Goal: Task Accomplishment & Management: Complete application form

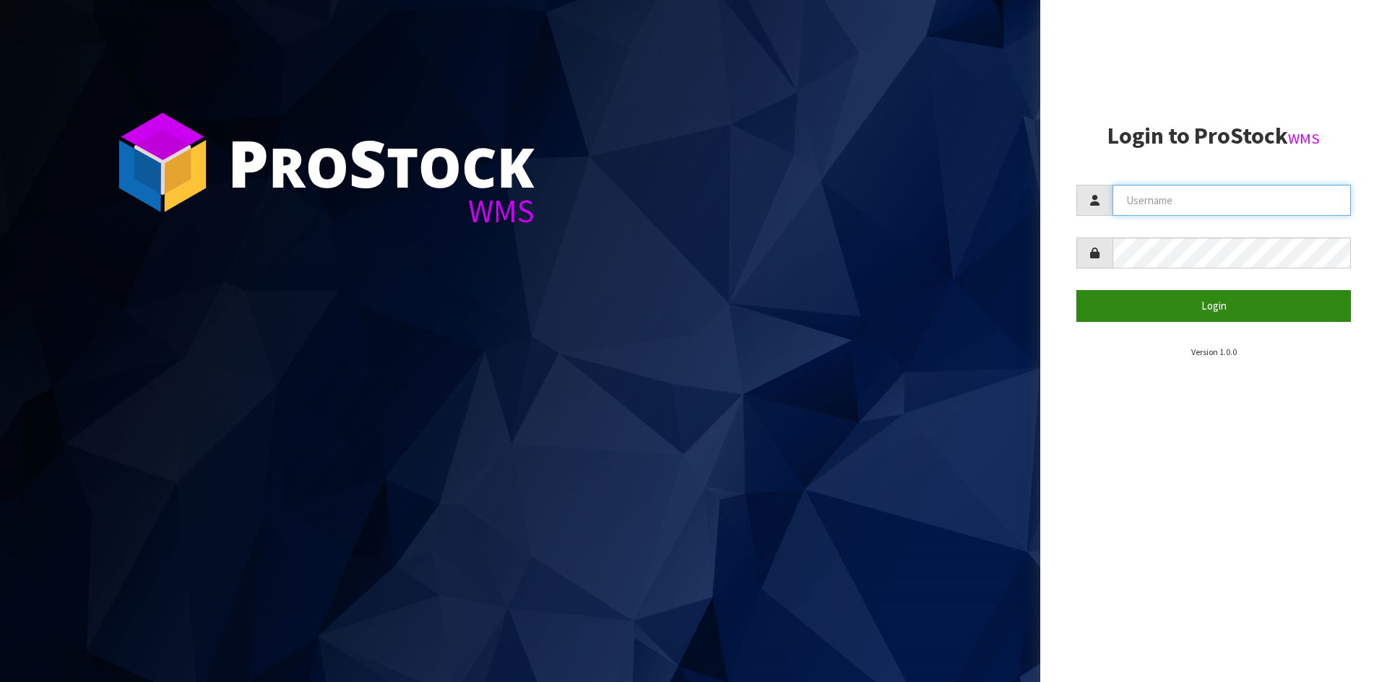
type input "YOURREFORMER"
click at [1132, 294] on button "Login" at bounding box center [1213, 305] width 274 height 31
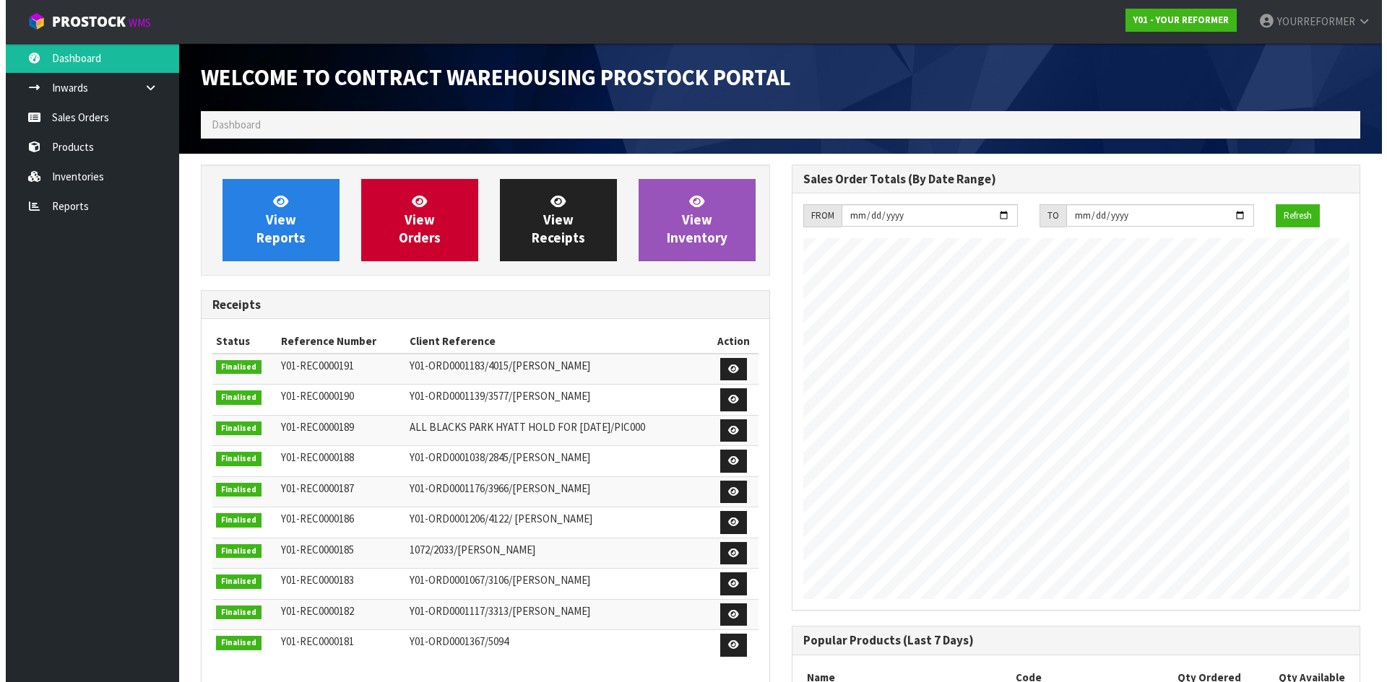
scroll to position [754, 590]
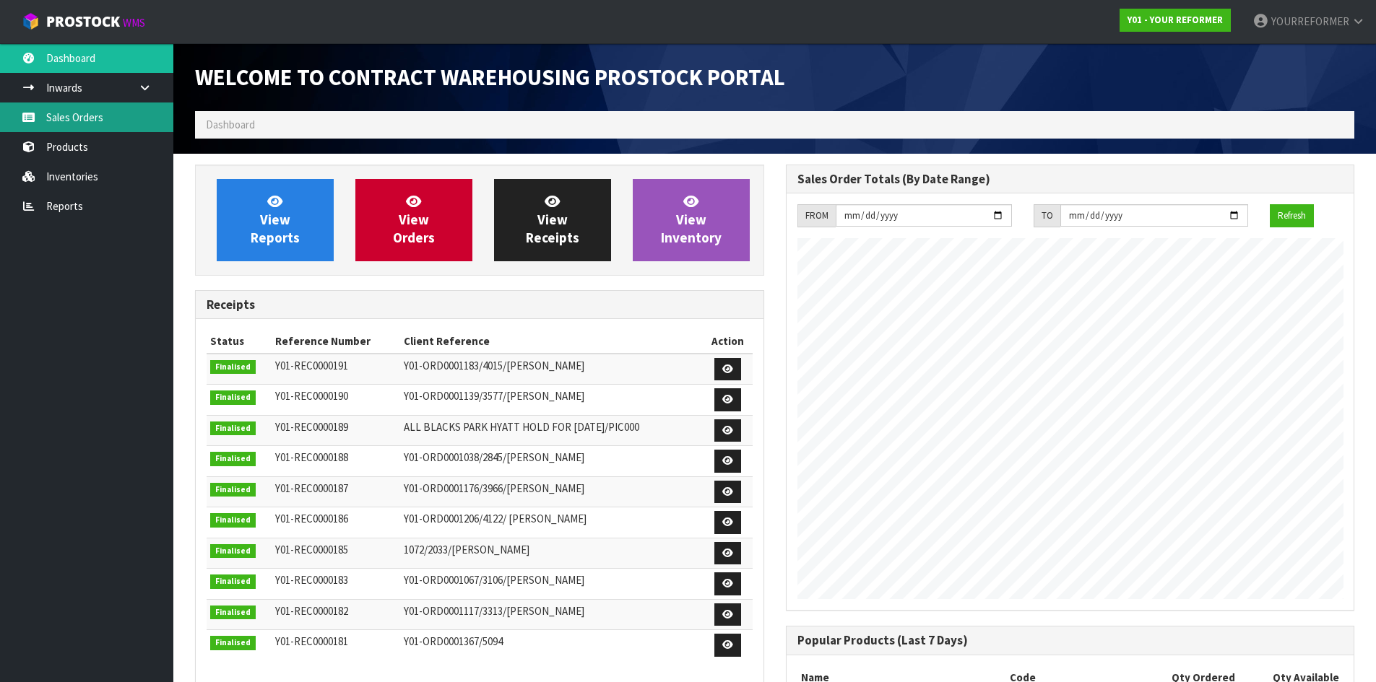
drag, startPoint x: 77, startPoint y: 107, endPoint x: 194, endPoint y: 134, distance: 120.9
click at [77, 107] on link "Sales Orders" at bounding box center [86, 118] width 173 height 30
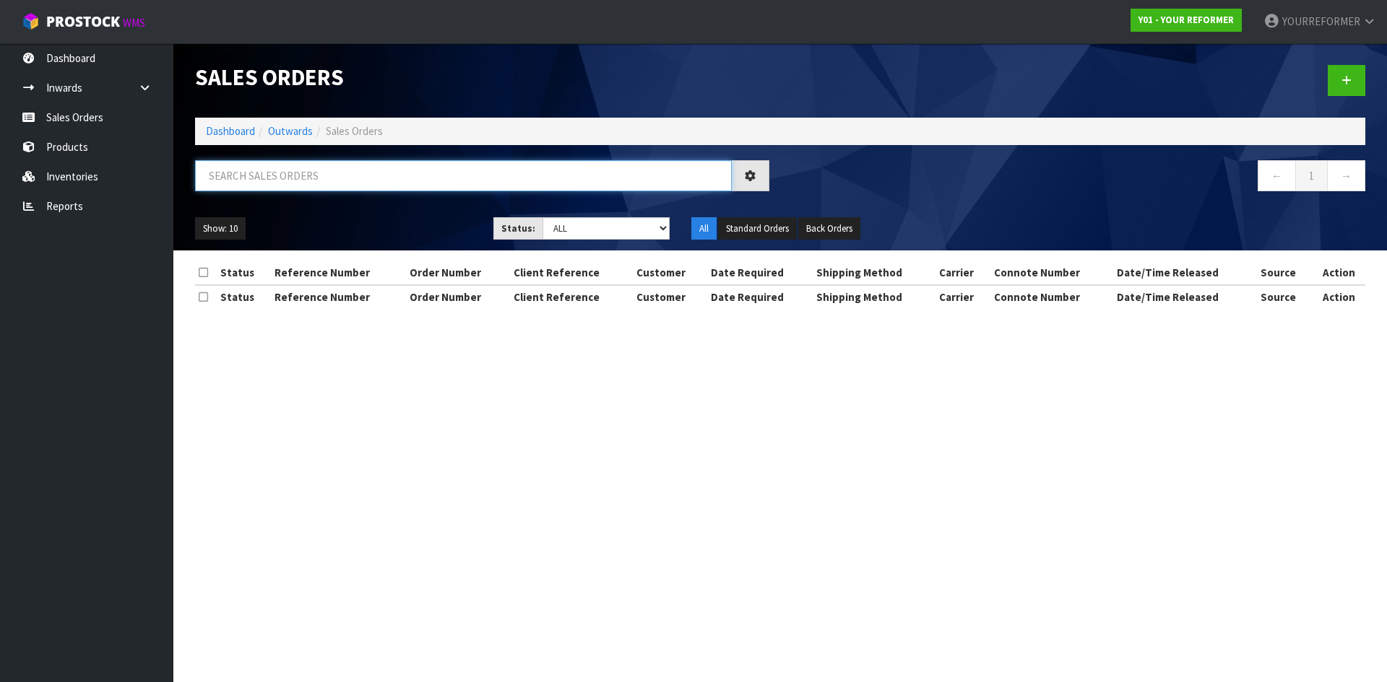
click at [274, 178] on input "text" at bounding box center [463, 175] width 537 height 31
paste input "5310"
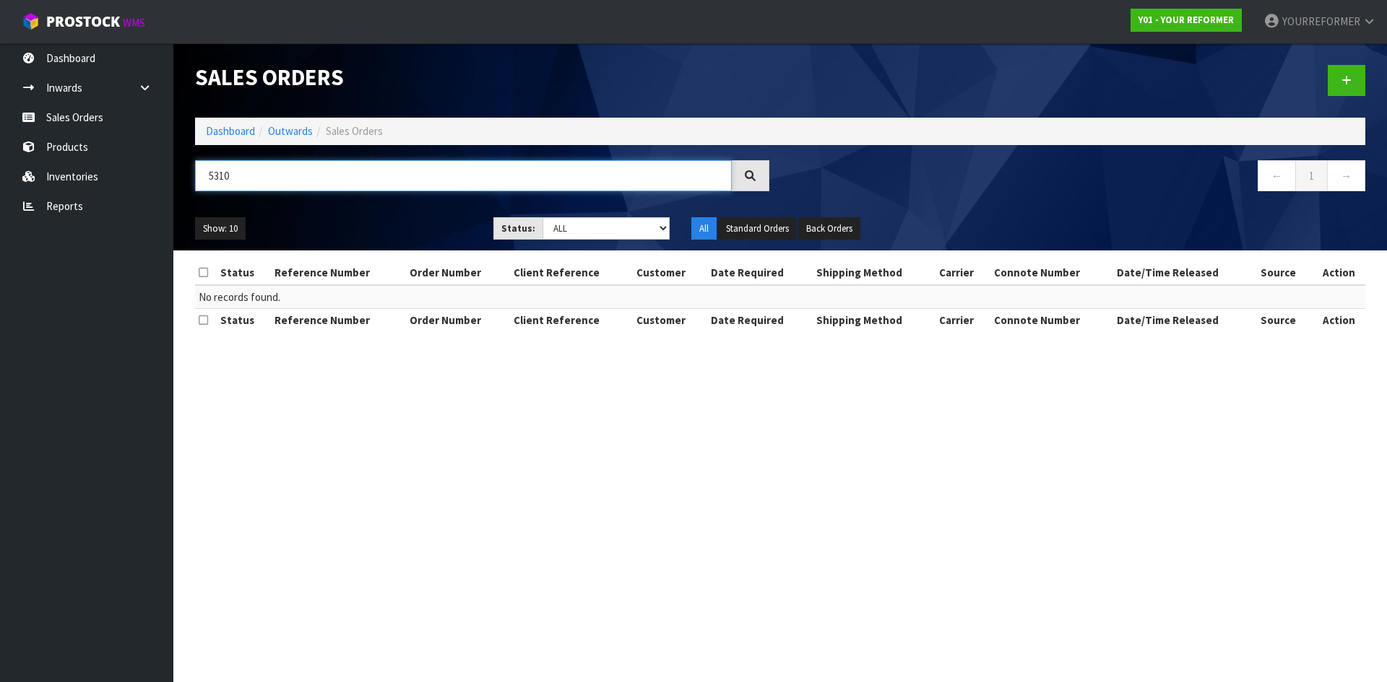
type input "5310"
drag, startPoint x: 1351, startPoint y: 84, endPoint x: 1374, endPoint y: 97, distance: 25.5
click at [1351, 84] on link at bounding box center [1346, 80] width 38 height 31
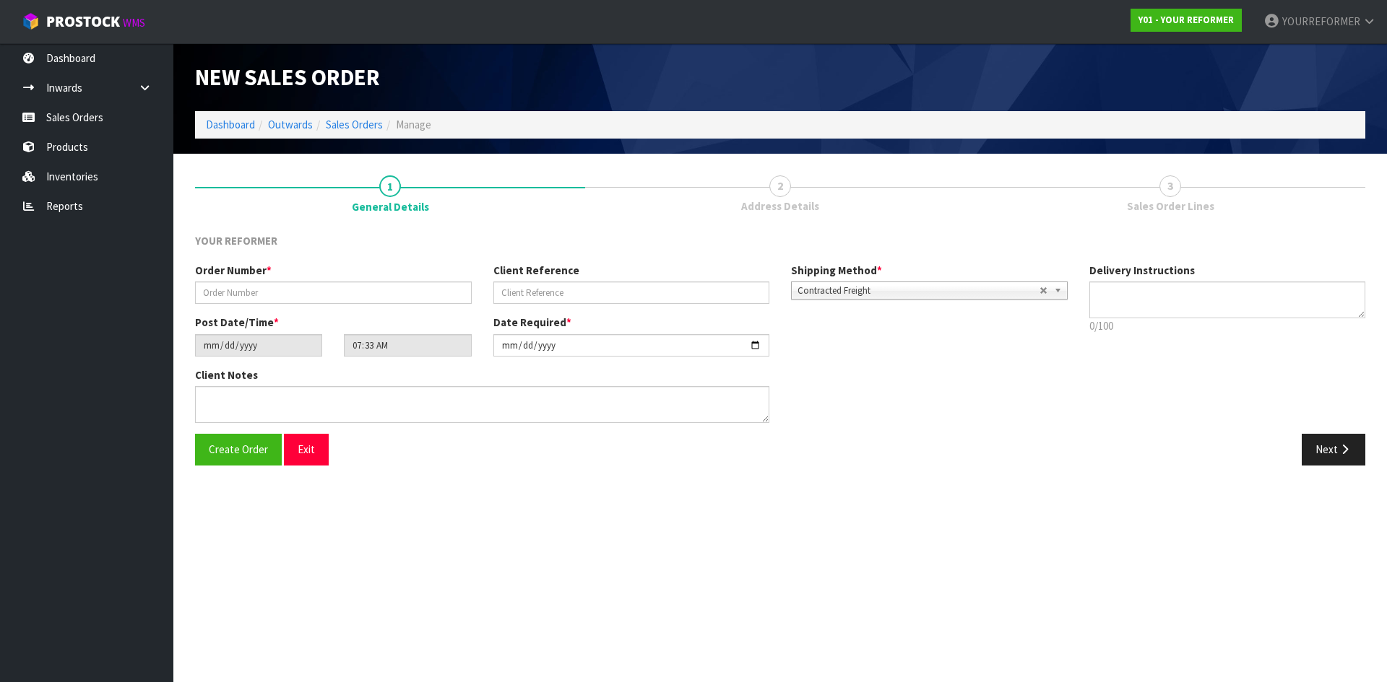
click at [391, 276] on div "Order Number *" at bounding box center [333, 283] width 298 height 41
click at [407, 292] on input "text" at bounding box center [333, 293] width 277 height 22
paste input "5310"
type input "5310"
drag, startPoint x: 632, startPoint y: 290, endPoint x: 844, endPoint y: 286, distance: 212.4
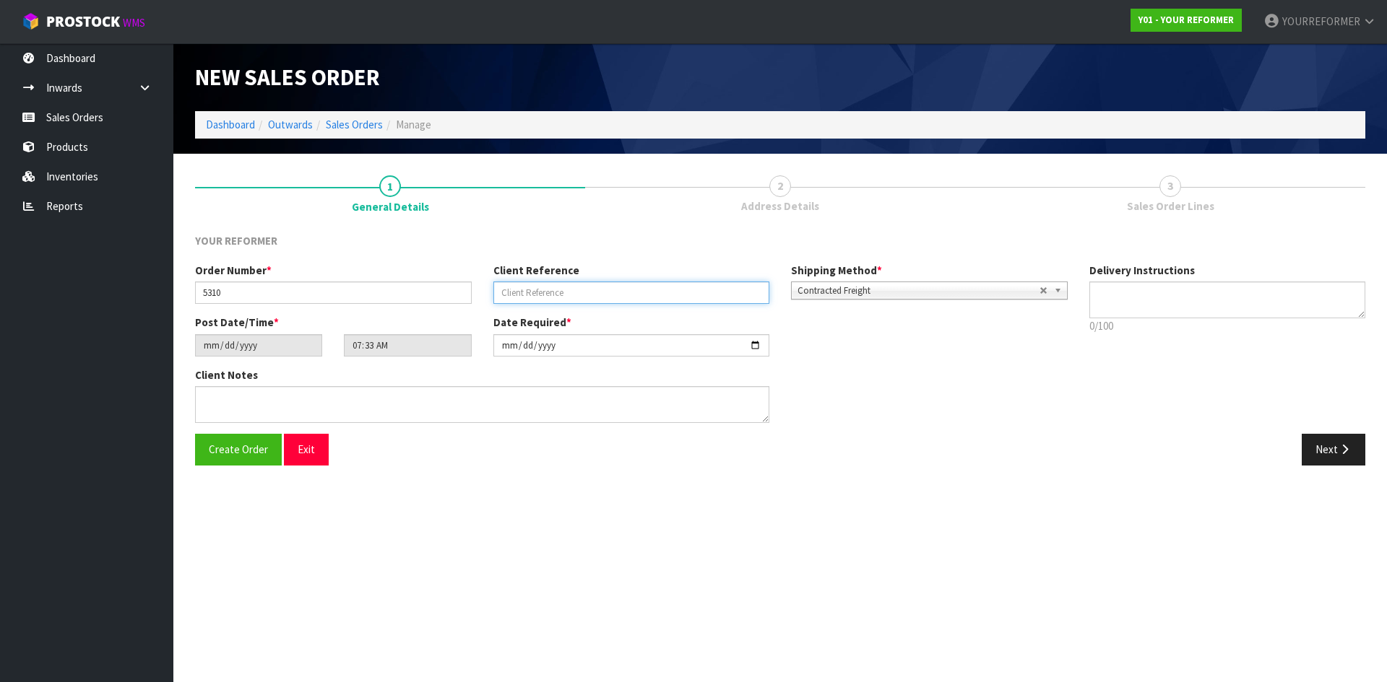
click at [632, 290] on input "text" at bounding box center [631, 293] width 277 height 22
paste input "[PERSON_NAME]"
type input "[PERSON_NAME]"
click at [1281, 311] on textarea at bounding box center [1227, 300] width 277 height 37
click at [1124, 303] on textarea at bounding box center [1227, 300] width 277 height 37
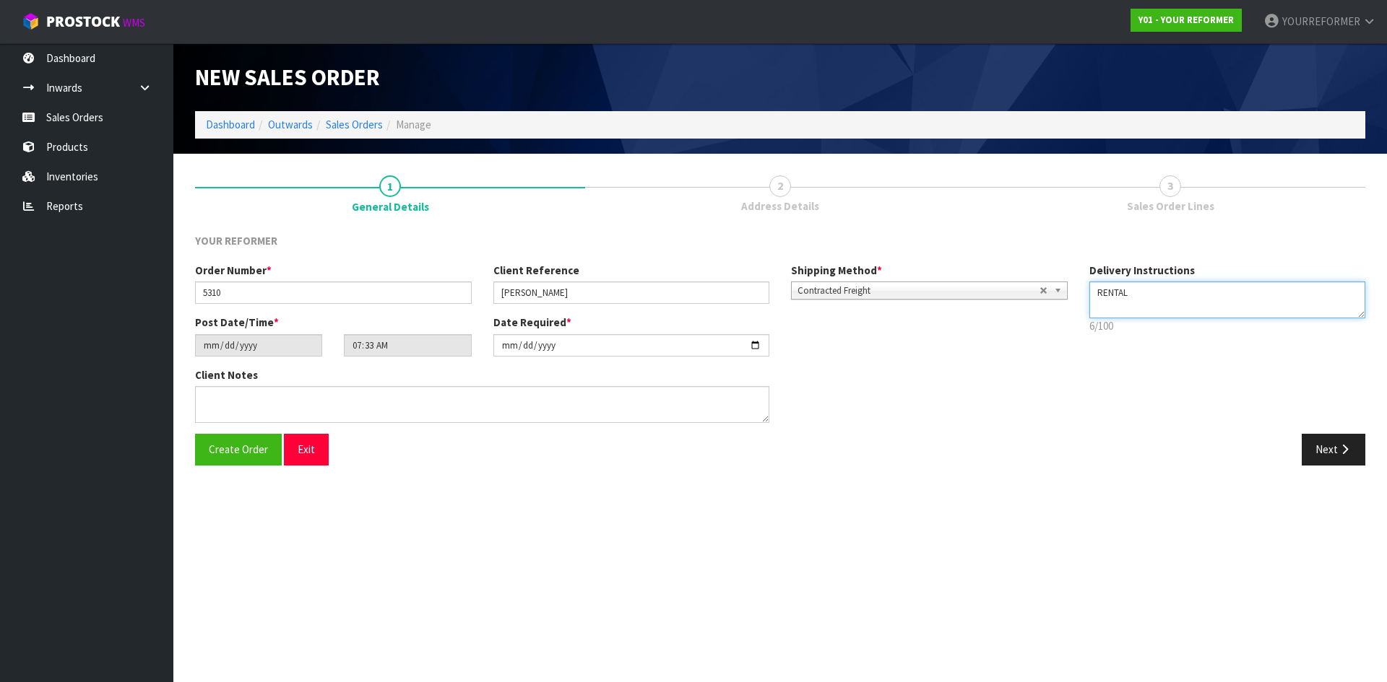
paste textarea "[PHONE_NUMBER]"
type textarea "RENTAL [PHONE_NUMBER]"
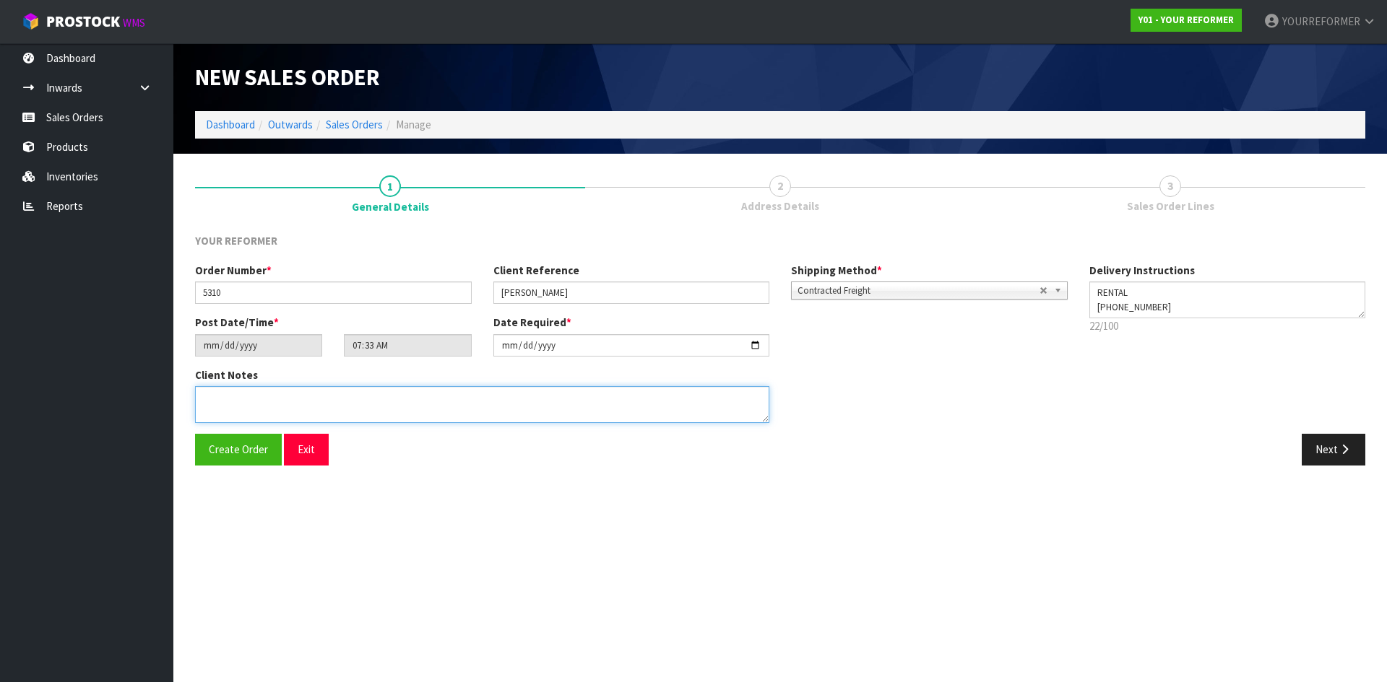
click at [417, 403] on textarea at bounding box center [482, 404] width 574 height 37
paste textarea "[PERSON_NAME] [STREET_ADDRESS][PERSON_NAME] [PHONE_NUMBER]"
type textarea "[PERSON_NAME] [STREET_ADDRESS][PERSON_NAME] [PHONE_NUMBER]"
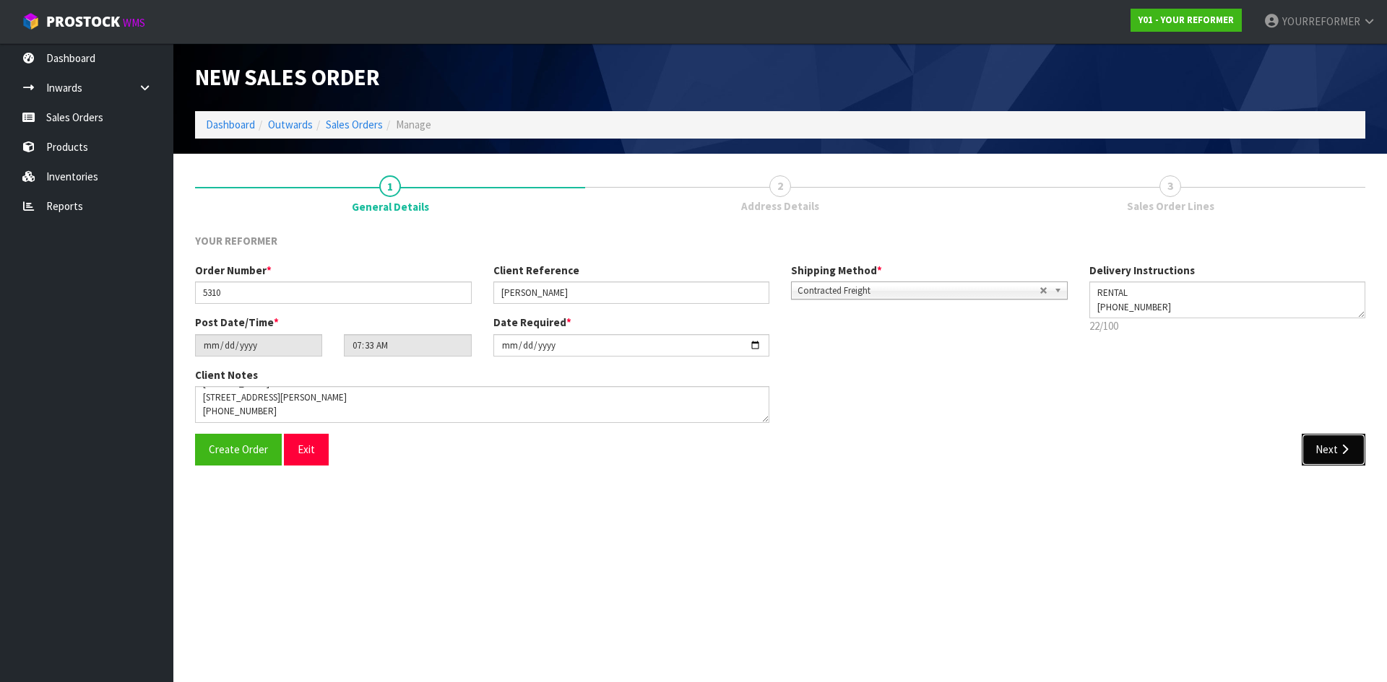
click at [1349, 448] on icon "button" at bounding box center [1344, 449] width 14 height 11
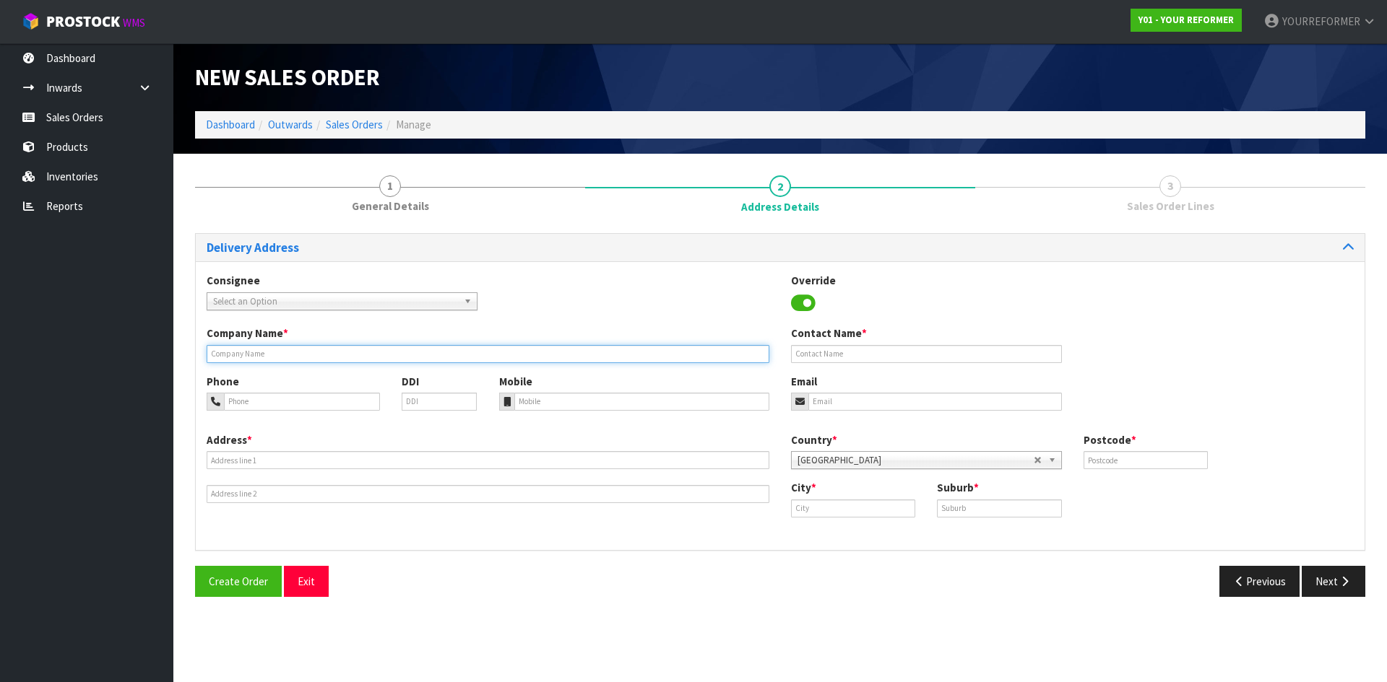
click at [285, 352] on input "text" at bounding box center [488, 354] width 563 height 18
type input "RENTAL"
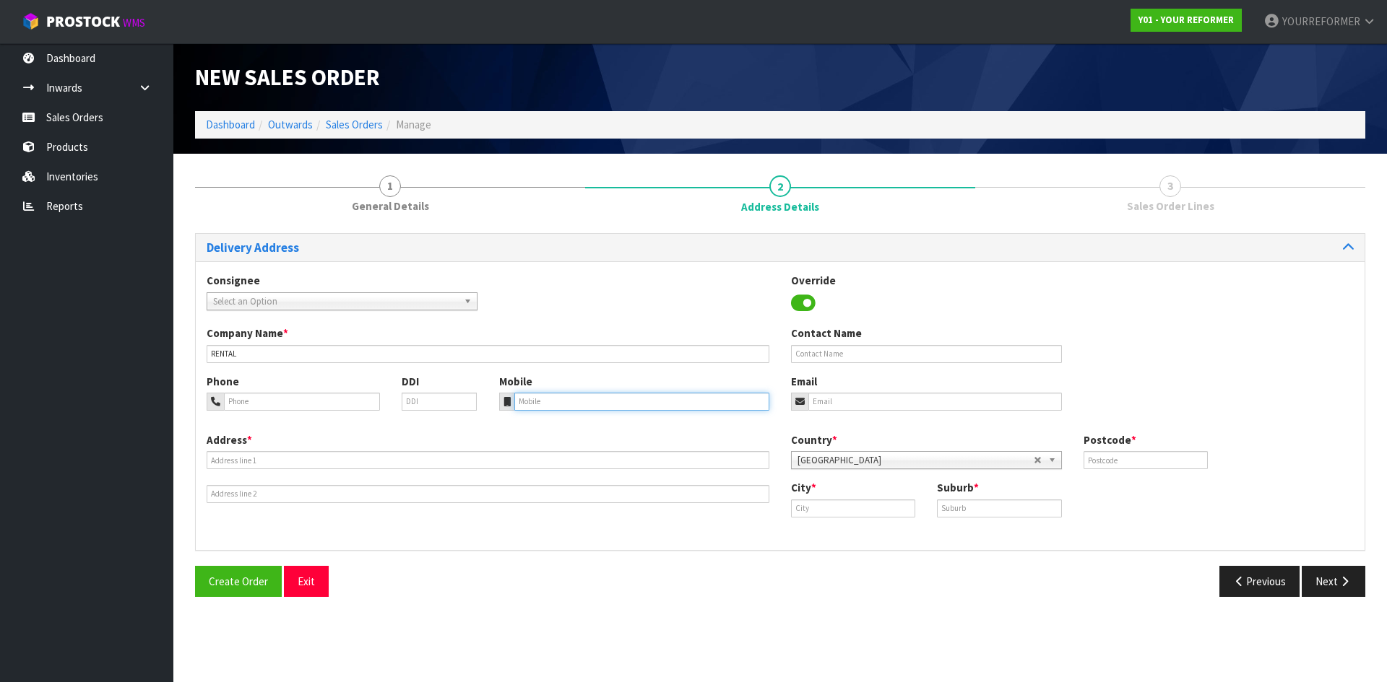
click at [556, 394] on input "tel" at bounding box center [642, 402] width 256 height 18
drag, startPoint x: 571, startPoint y: 397, endPoint x: 599, endPoint y: 403, distance: 28.8
click at [571, 397] on input "tel" at bounding box center [642, 402] width 256 height 18
paste input "[PHONE_NUMBER]"
type input "[PHONE_NUMBER]"
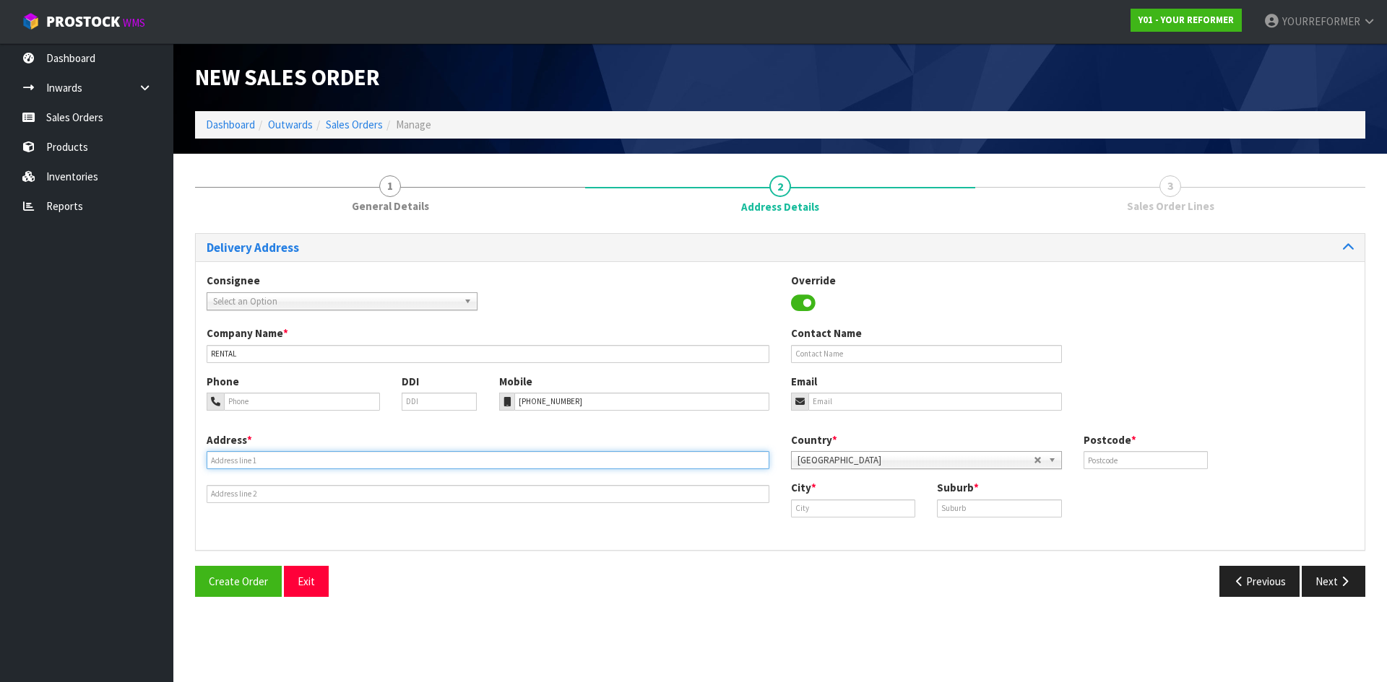
click at [310, 461] on input "text" at bounding box center [488, 460] width 563 height 18
paste input "[STREET_ADDRESS][PERSON_NAME]"
type input "[STREET_ADDRESS][PERSON_NAME]"
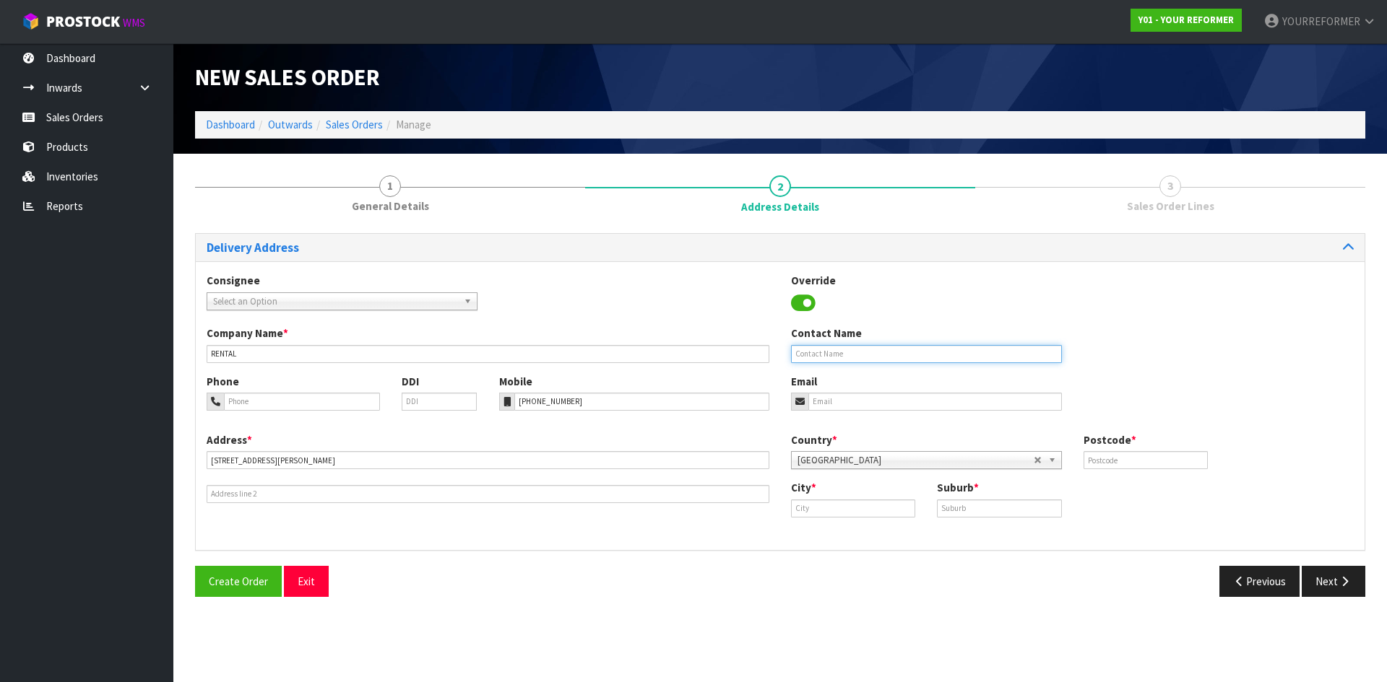
drag, startPoint x: 896, startPoint y: 356, endPoint x: 991, endPoint y: 355, distance: 94.6
click at [896, 356] on input "text" at bounding box center [926, 354] width 271 height 18
click at [859, 353] on input "text" at bounding box center [926, 354] width 271 height 18
paste input "[PERSON_NAME]"
type input "[PERSON_NAME]"
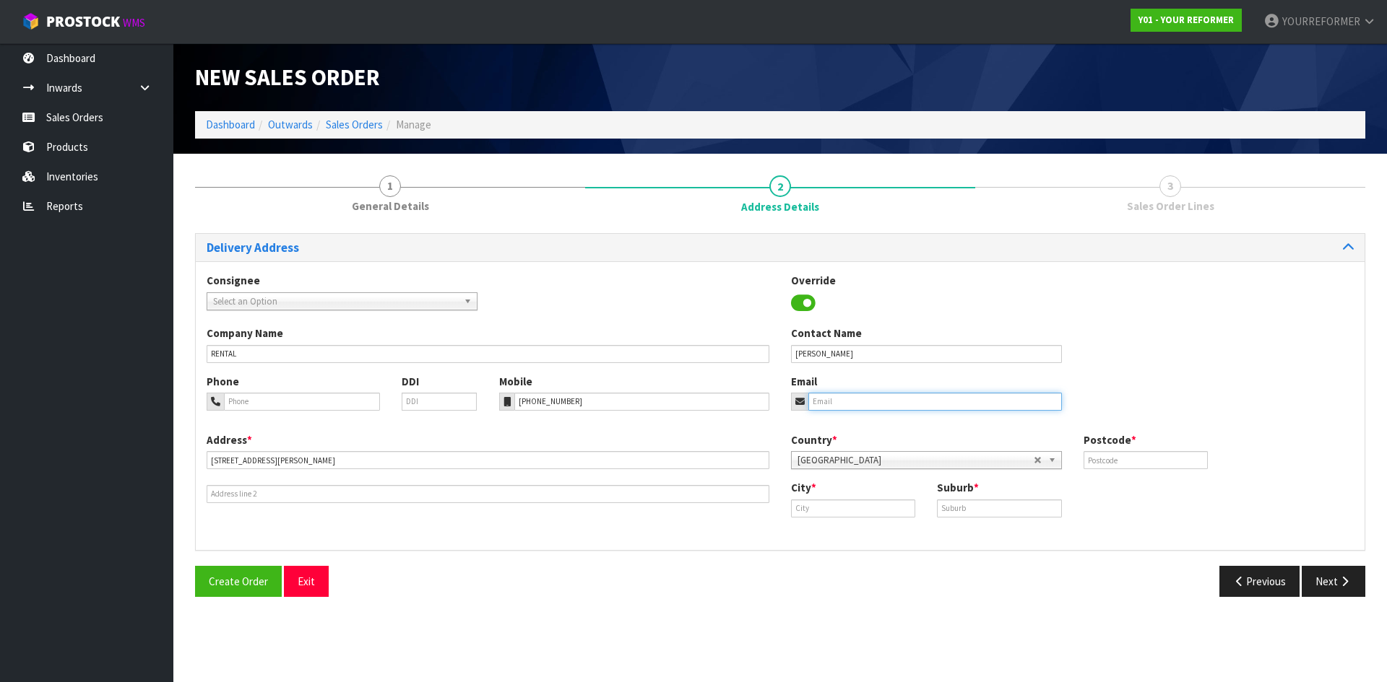
drag, startPoint x: 862, startPoint y: 399, endPoint x: 953, endPoint y: 407, distance: 92.1
click at [862, 399] on input "email" at bounding box center [934, 402] width 253 height 18
paste input "[EMAIL_ADDRESS][PERSON_NAME][DOMAIN_NAME]"
type input "[EMAIL_ADDRESS][PERSON_NAME][DOMAIN_NAME]"
click at [1110, 468] on input "text" at bounding box center [1145, 460] width 124 height 18
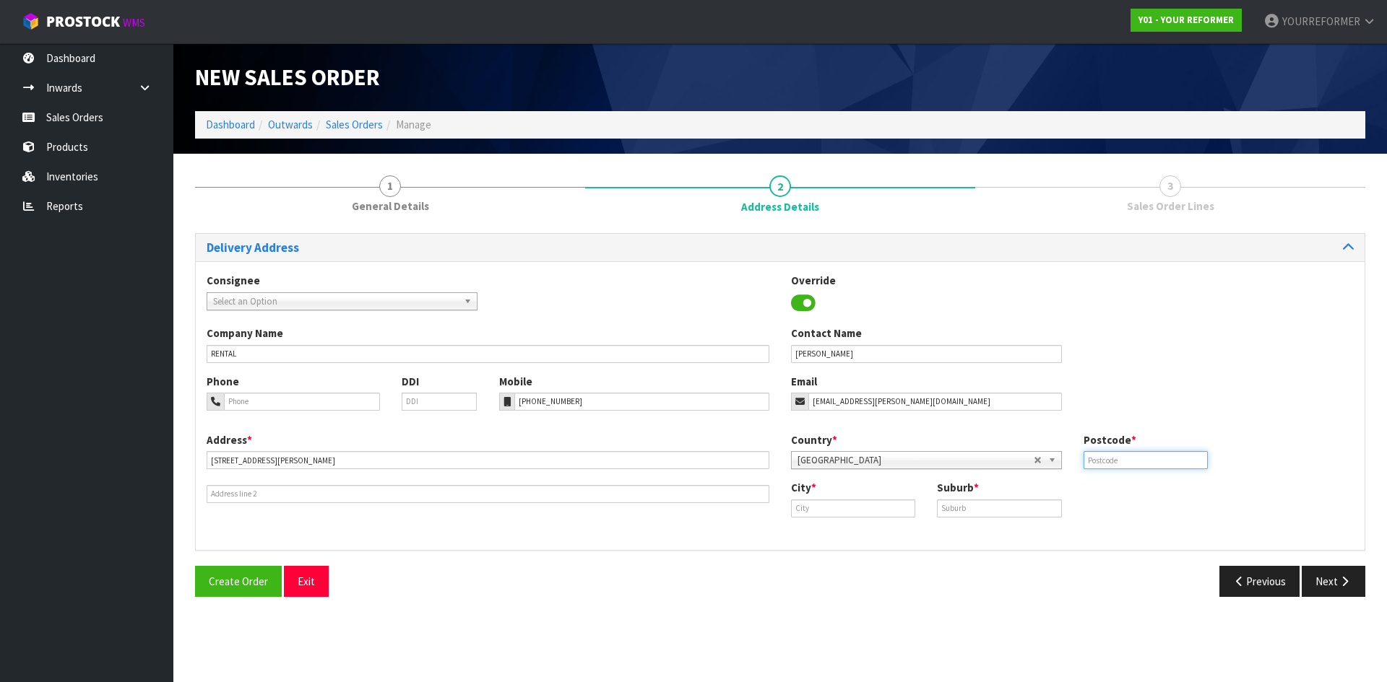
paste input "1021"
type input "1021"
click at [828, 509] on input "text" at bounding box center [853, 509] width 124 height 18
click at [862, 534] on link "[GEOGRAPHIC_DATA]" at bounding box center [858, 533] width 134 height 19
type input "[GEOGRAPHIC_DATA]"
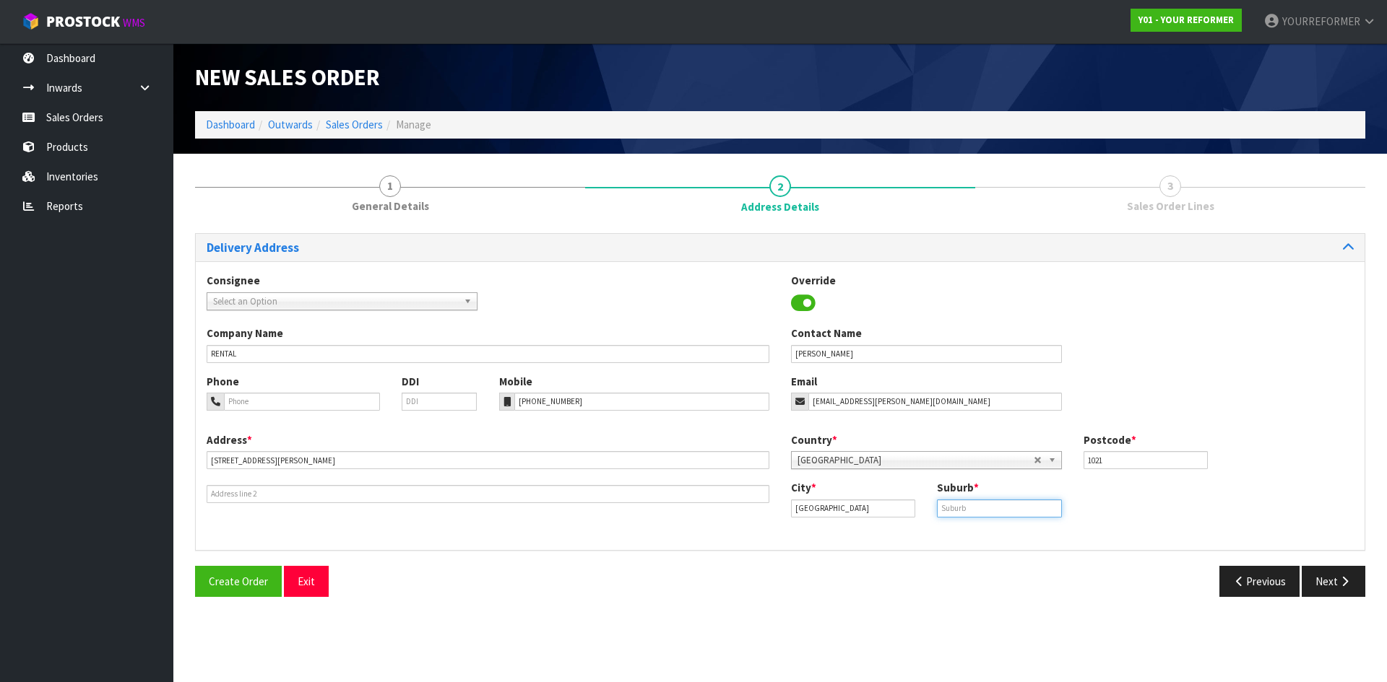
click at [984, 510] on input "text" at bounding box center [999, 509] width 124 height 18
paste input "[PERSON_NAME]"
type input "[PERSON_NAME]"
click at [1340, 574] on button "Next" at bounding box center [1333, 581] width 64 height 31
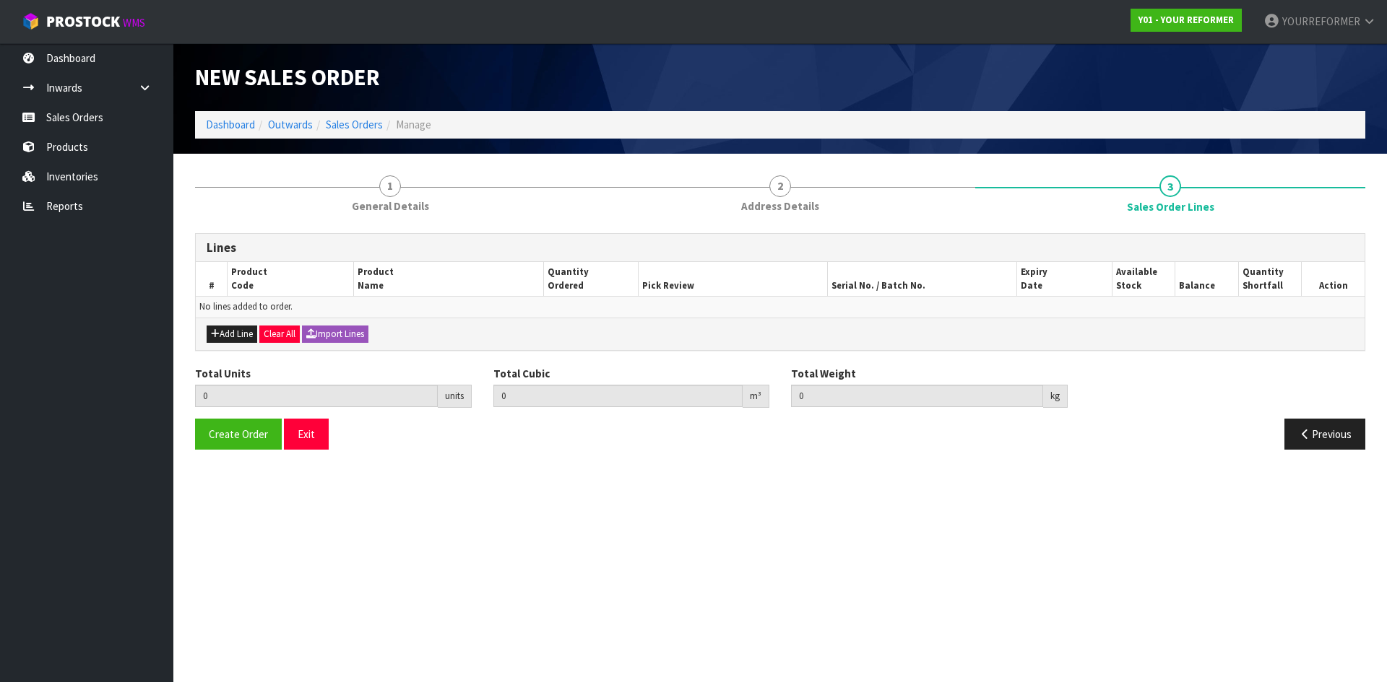
drag, startPoint x: 225, startPoint y: 324, endPoint x: 363, endPoint y: 366, distance: 144.4
click at [226, 323] on div "Add Line Clear All Import Lines" at bounding box center [780, 334] width 1168 height 32
click at [222, 341] on button "Add Line" at bounding box center [232, 334] width 51 height 17
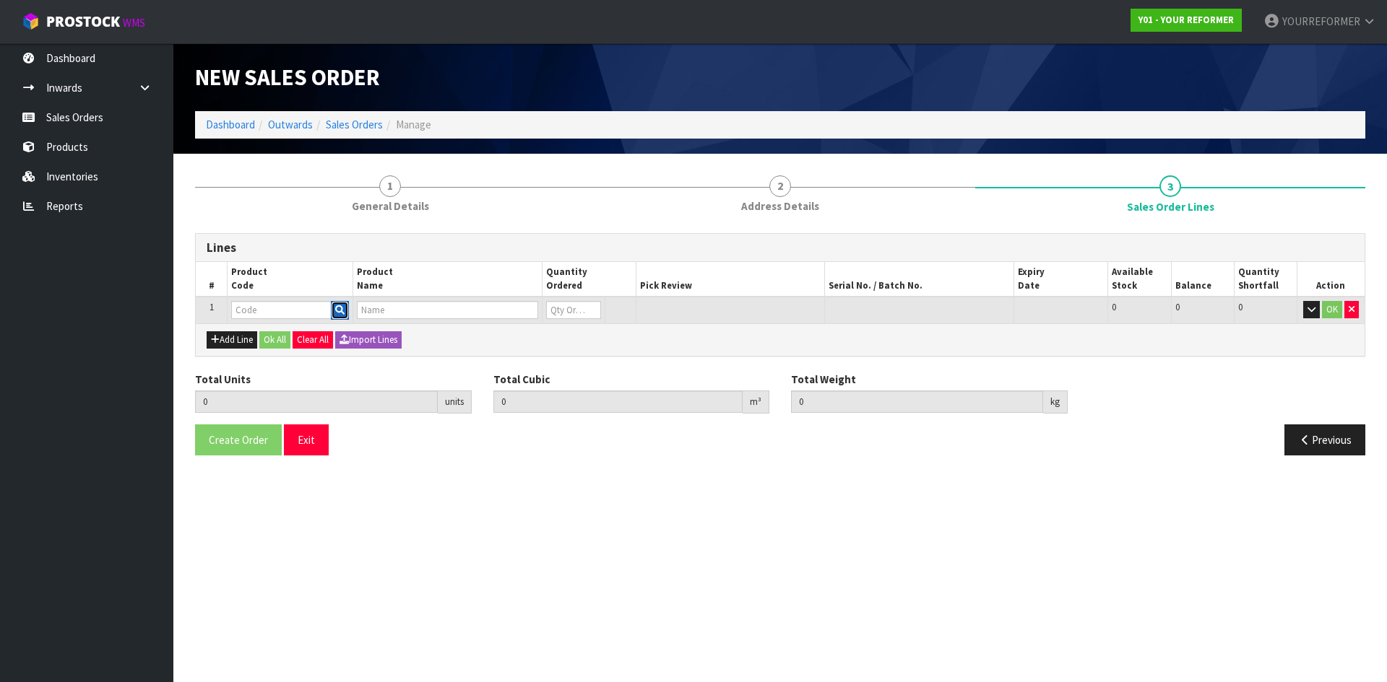
click at [342, 309] on icon "button" at bounding box center [339, 309] width 9 height 9
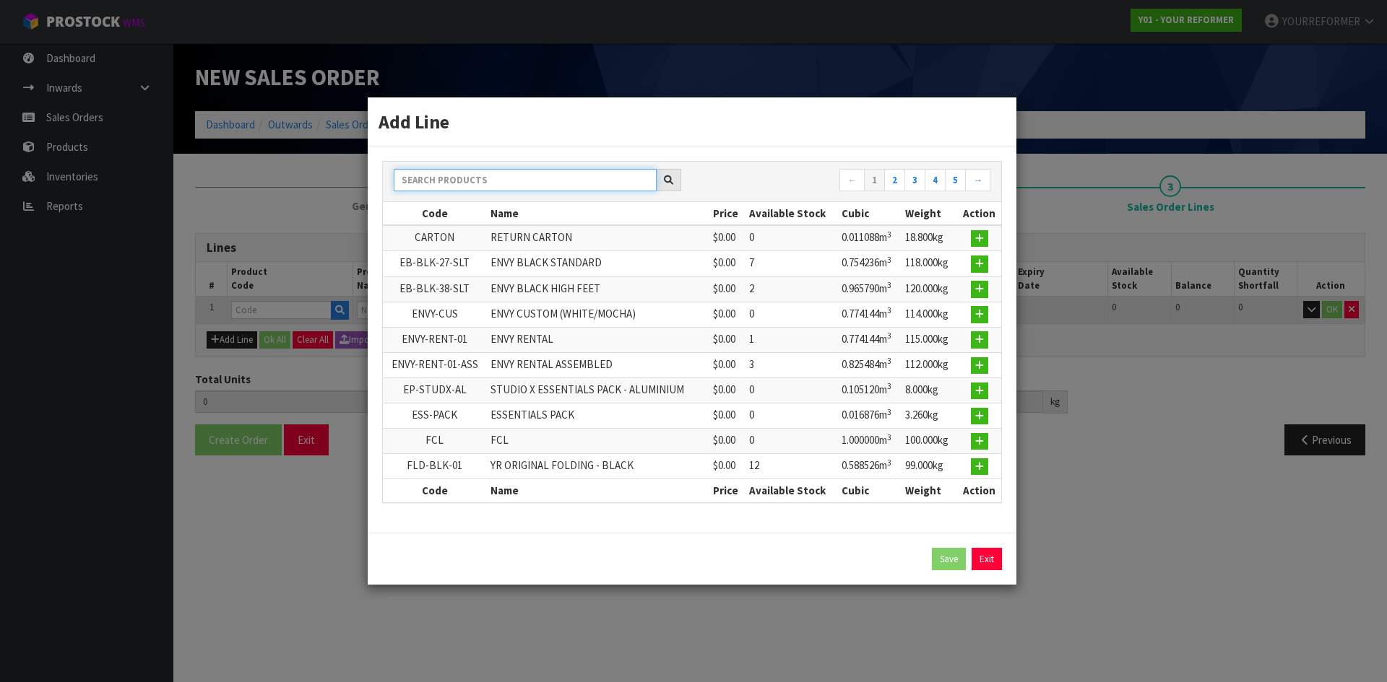
click at [444, 172] on input "text" at bounding box center [525, 180] width 263 height 22
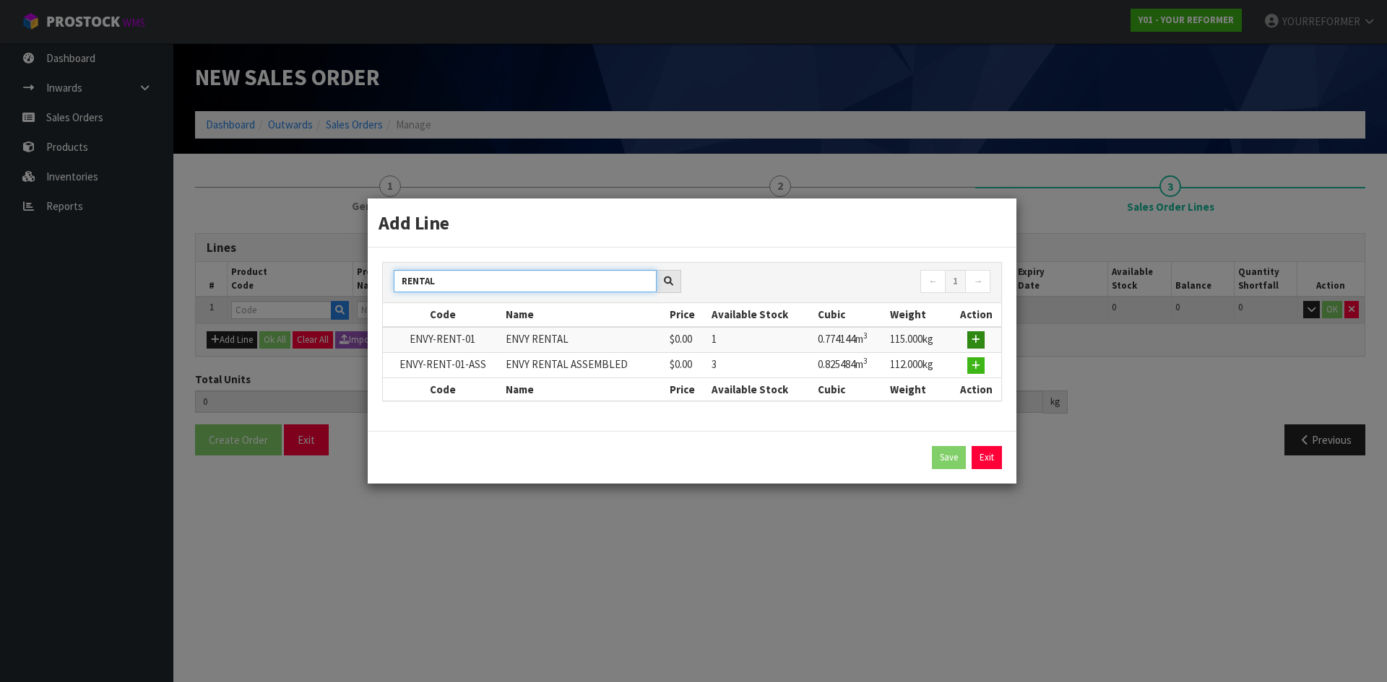
type input "RENTAL"
drag, startPoint x: 973, startPoint y: 339, endPoint x: 971, endPoint y: 331, distance: 8.5
click at [976, 336] on icon "button" at bounding box center [975, 339] width 9 height 9
type input "0.000000"
type input "0.000"
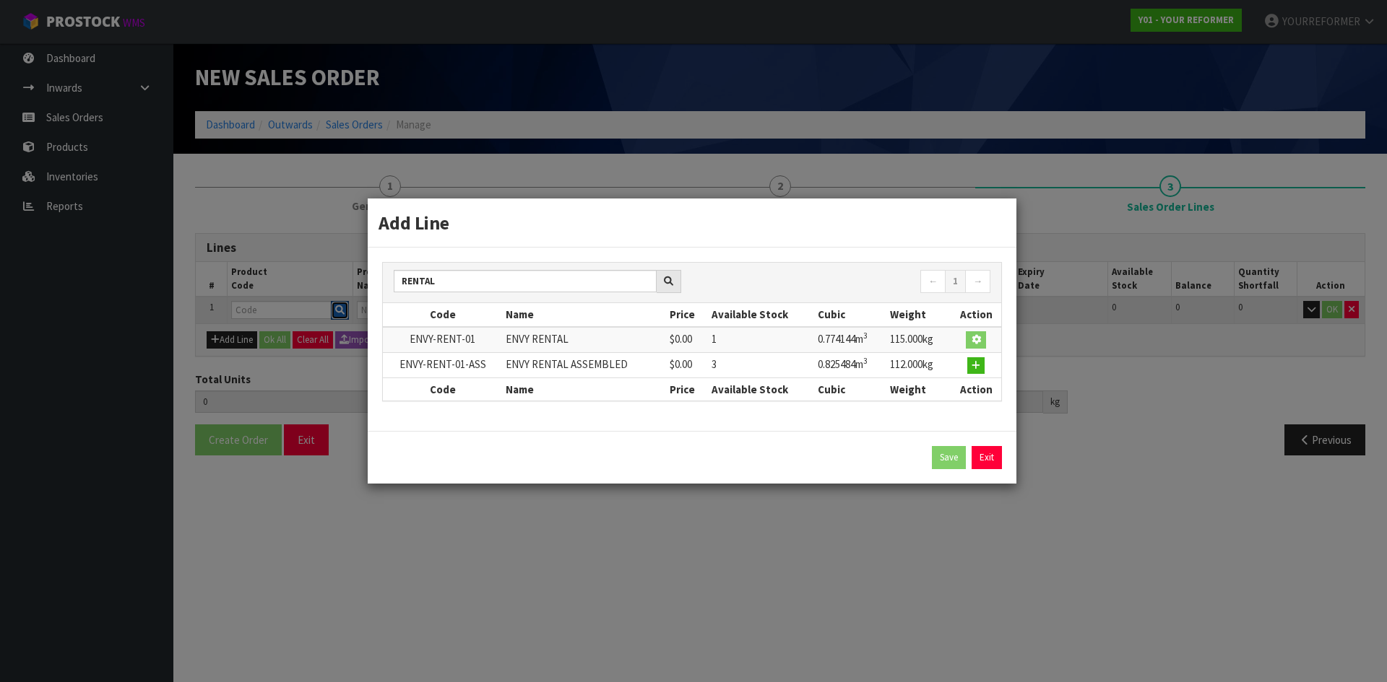
type input "ENVY-RENT-01"
type input "ENVY RENTAL"
type input "0"
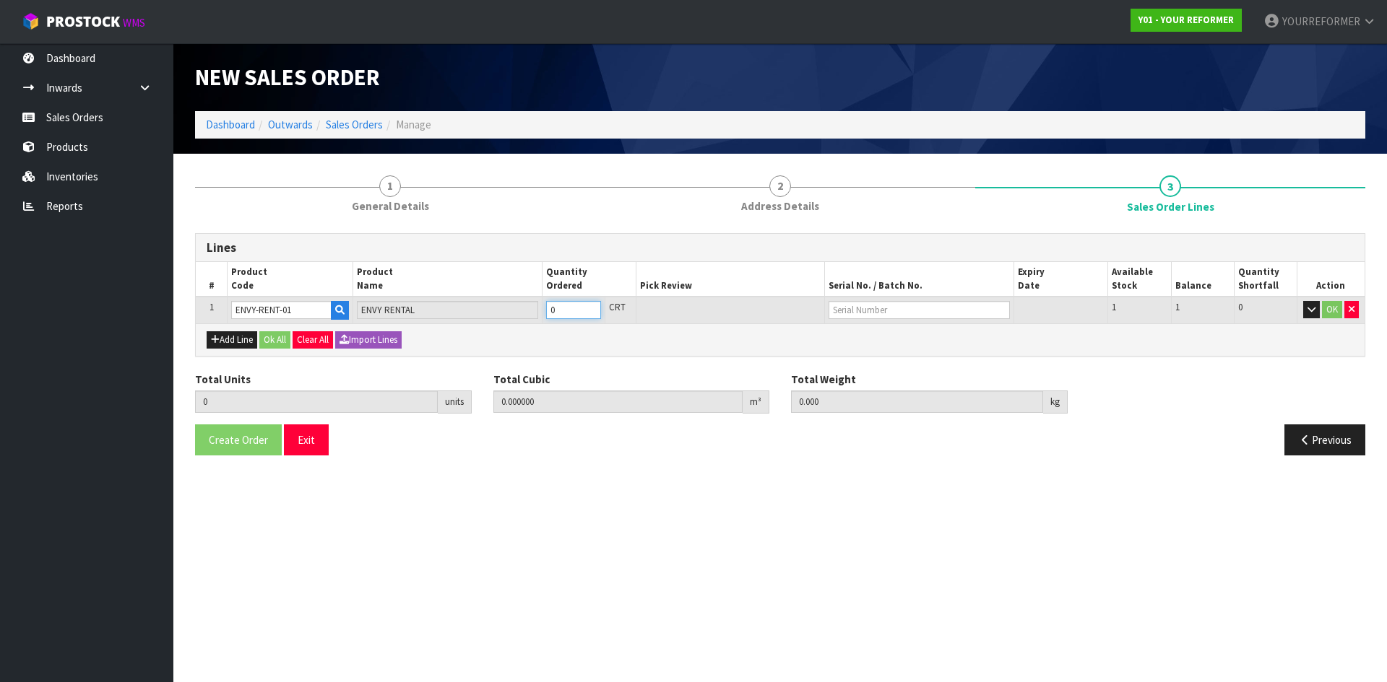
type input "1"
type input "0.774144"
type input "115"
type input "1"
click at [589, 309] on input "1" at bounding box center [573, 310] width 55 height 18
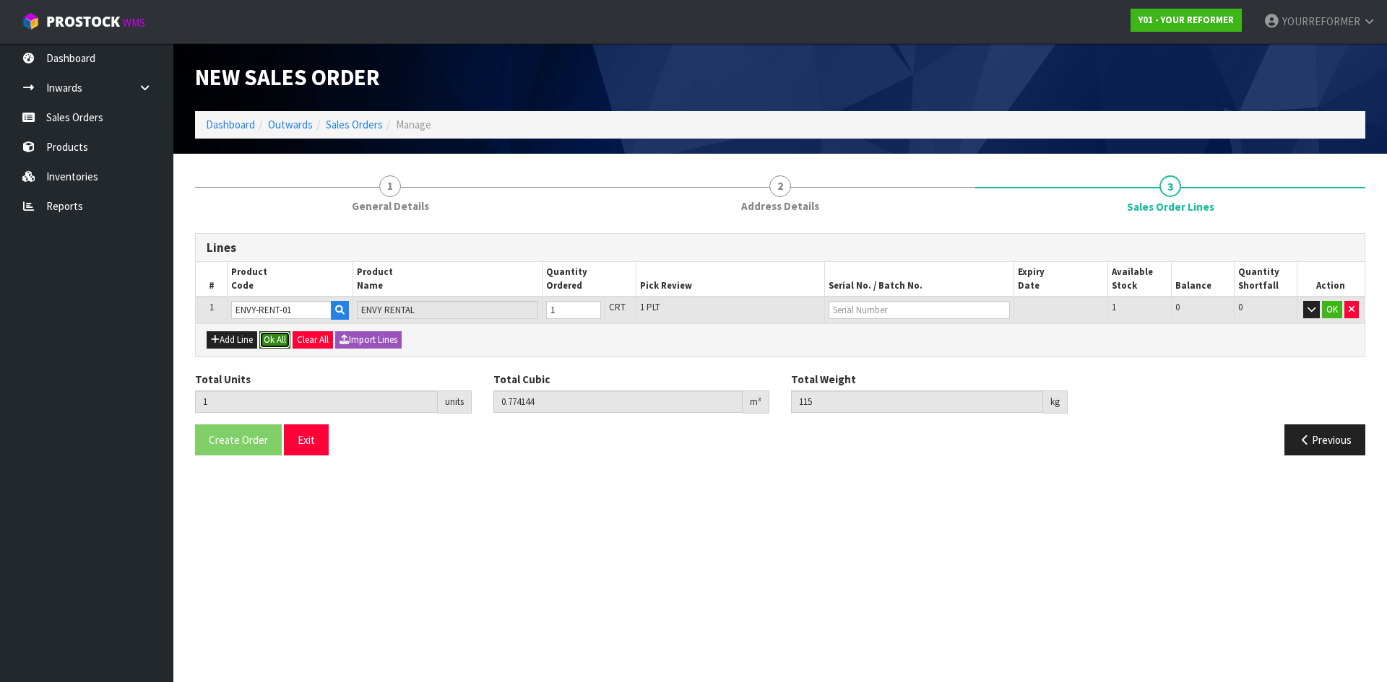
click at [272, 347] on button "Ok All" at bounding box center [274, 339] width 31 height 17
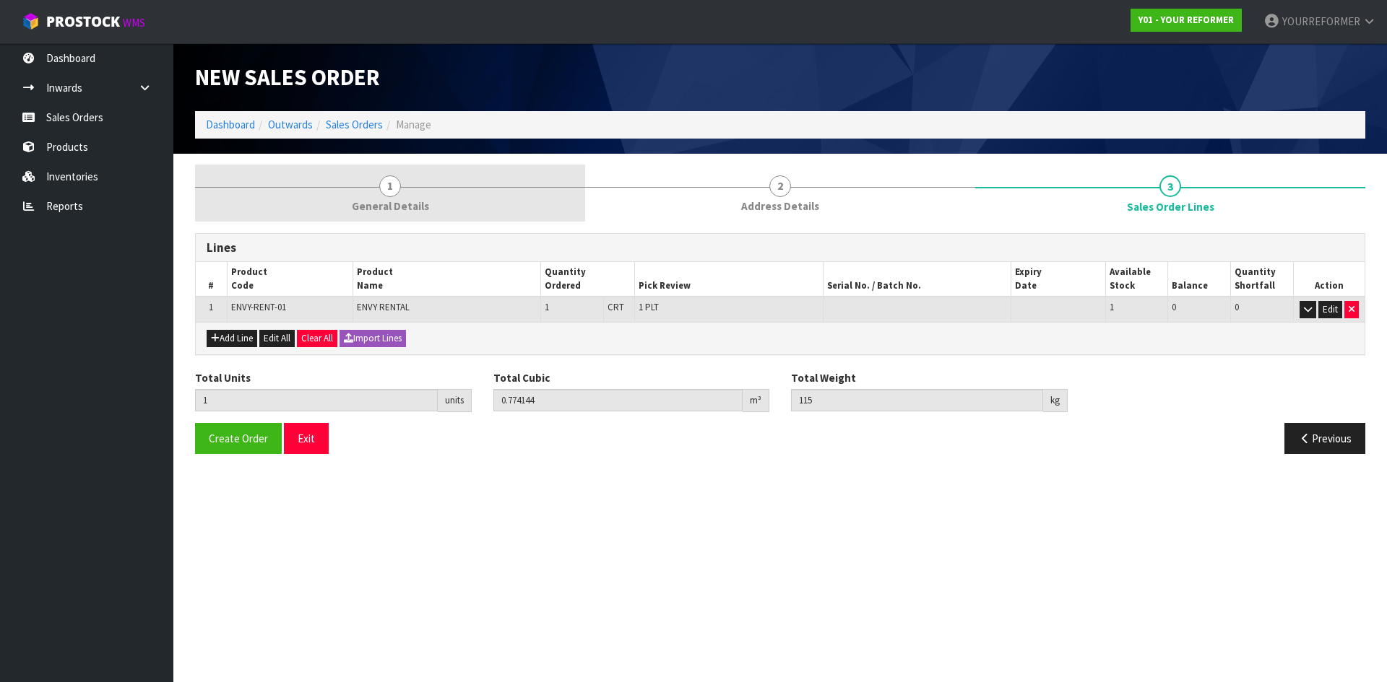
click at [388, 175] on span "1" at bounding box center [390, 186] width 22 height 22
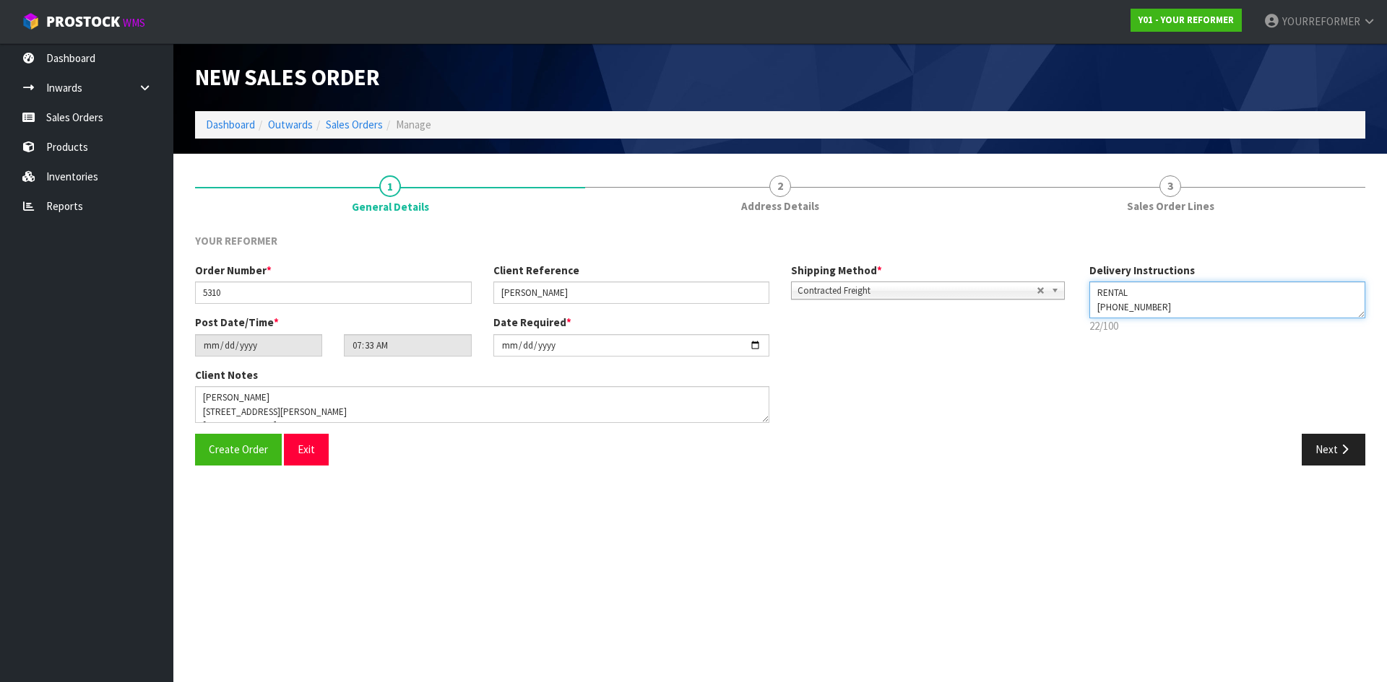
click at [1197, 294] on textarea at bounding box center [1227, 300] width 277 height 37
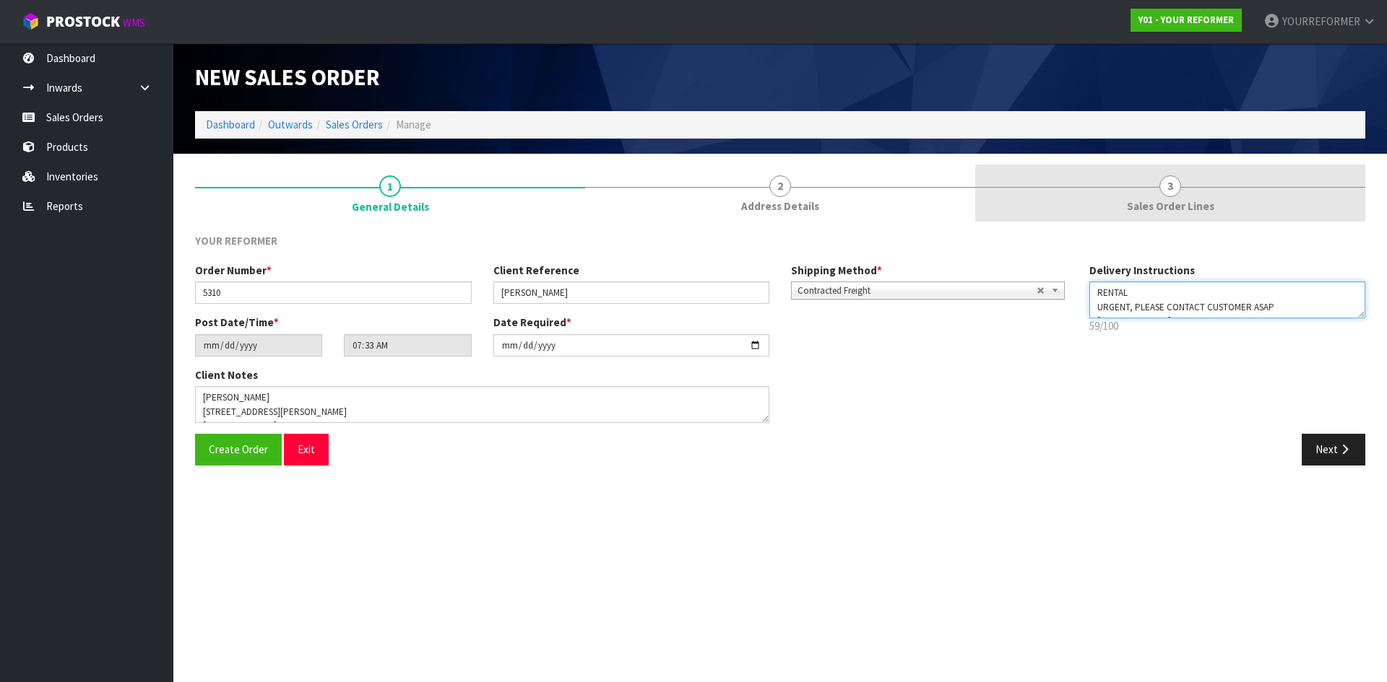
type textarea "RENTAL URGENT, PLEASE CONTACT CUSTOMER ASAP [PHONE_NUMBER]"
click at [1191, 181] on link "3 Sales Order Lines" at bounding box center [1170, 193] width 390 height 57
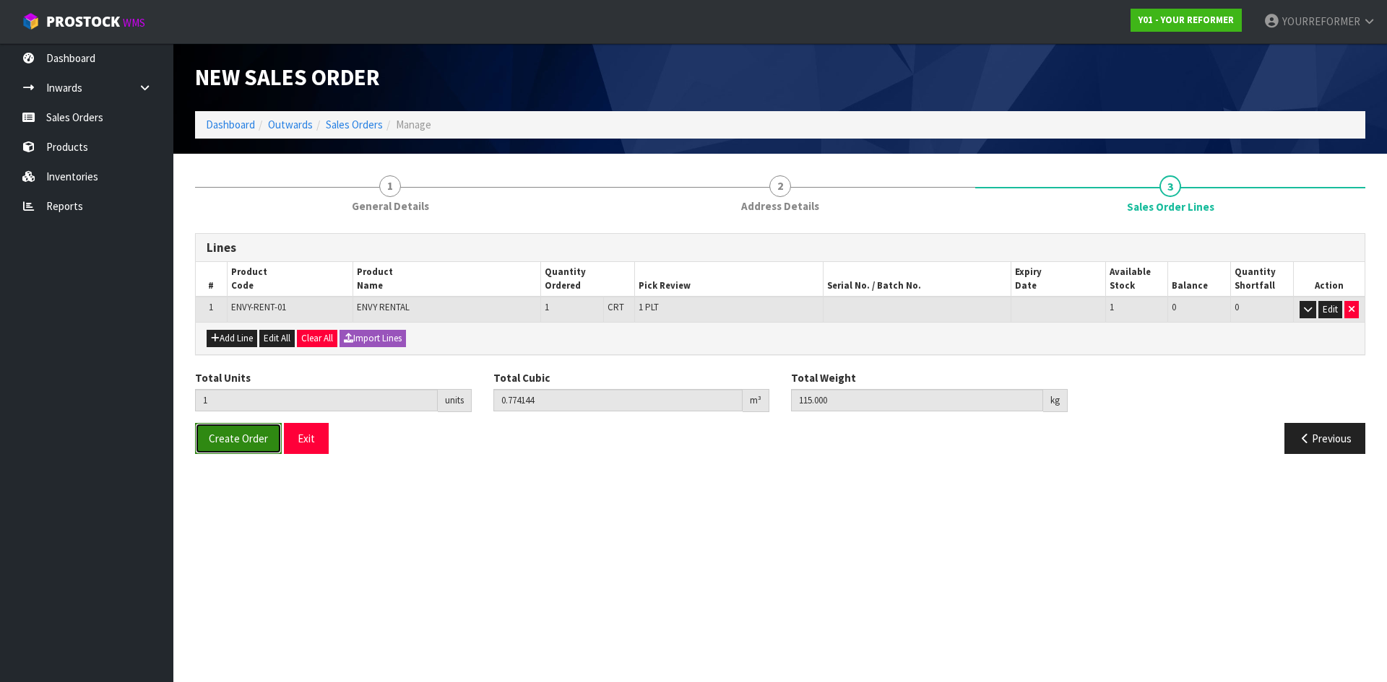
click at [221, 446] on button "Create Order" at bounding box center [238, 438] width 87 height 31
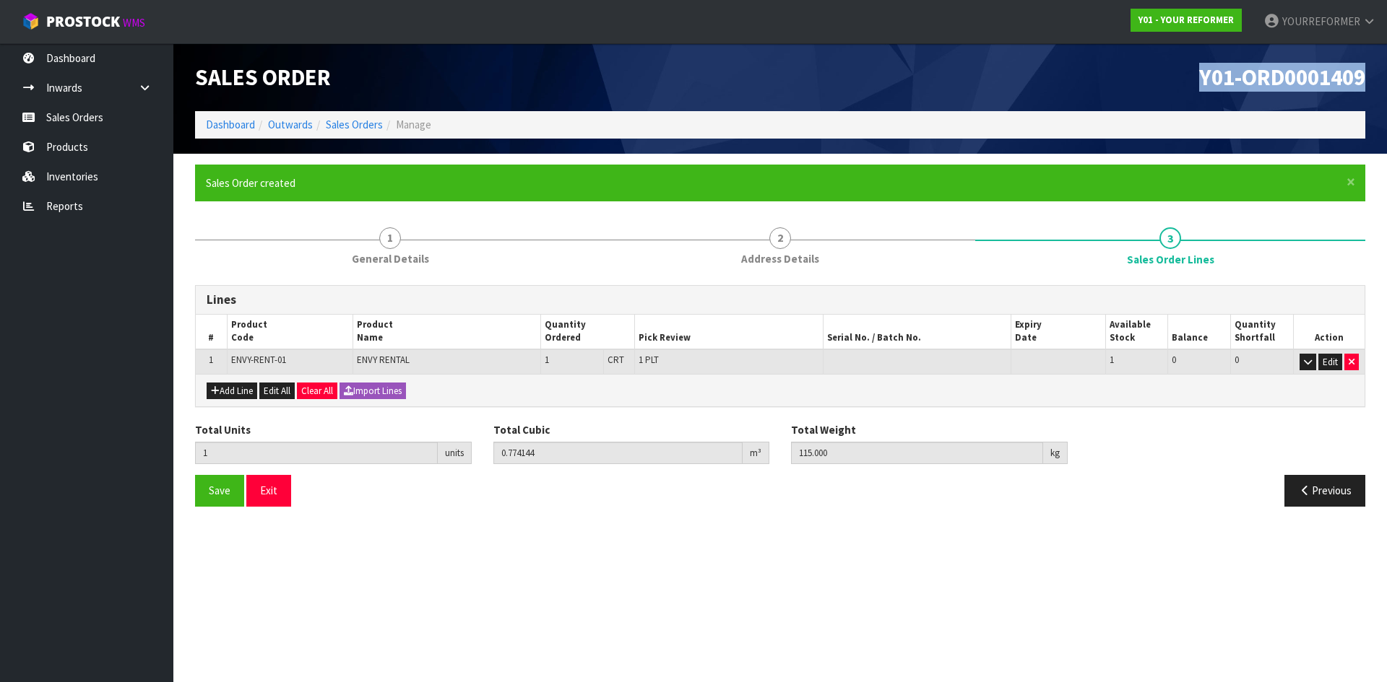
drag, startPoint x: 1246, startPoint y: 79, endPoint x: 1184, endPoint y: 79, distance: 61.4
click at [1184, 79] on div "Y01-ORD0001409" at bounding box center [1078, 77] width 596 height 68
copy span "Y01-ORD0001409"
